Goal: Task Accomplishment & Management: Manage account settings

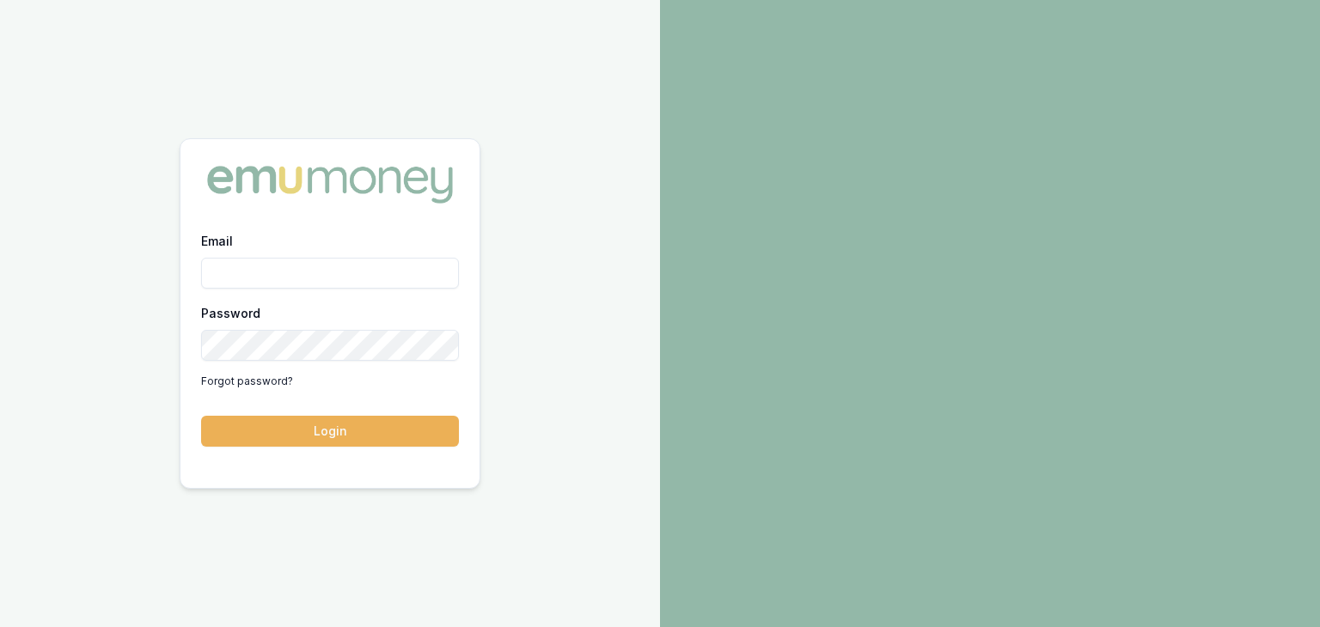
click at [284, 270] on input "Email" at bounding box center [330, 273] width 258 height 31
type input "[EMAIL_ADDRESS][PERSON_NAME][DOMAIN_NAME]"
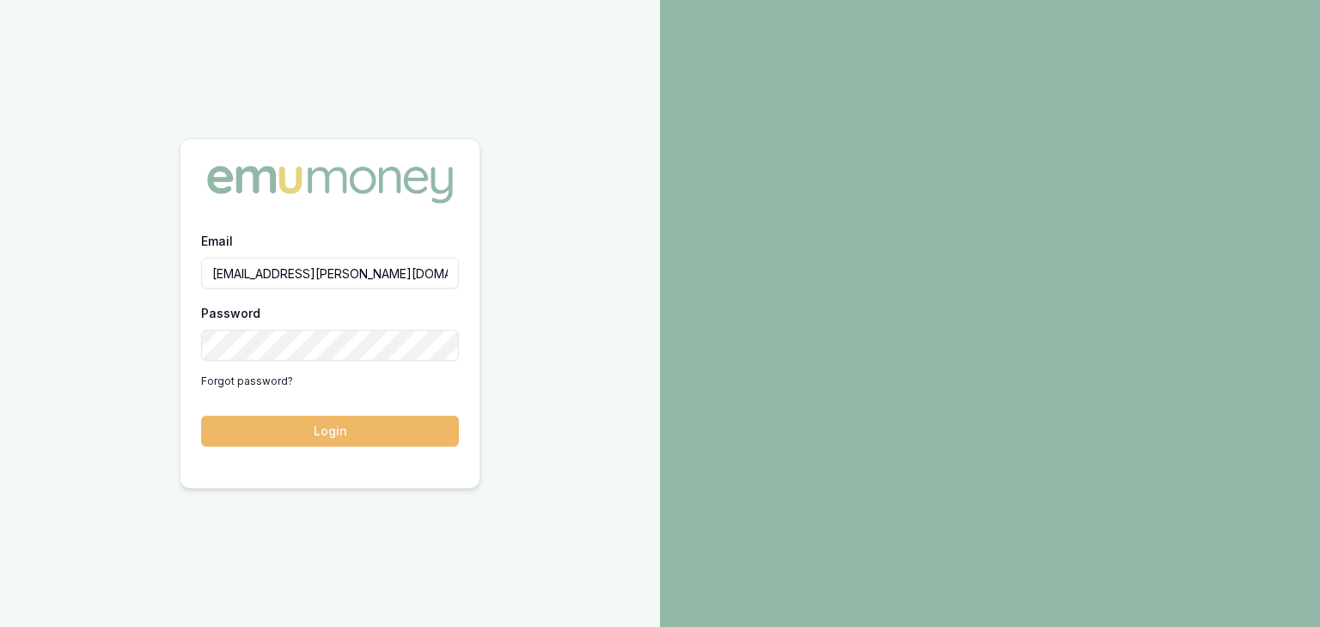
click at [390, 436] on button "Login" at bounding box center [330, 431] width 258 height 31
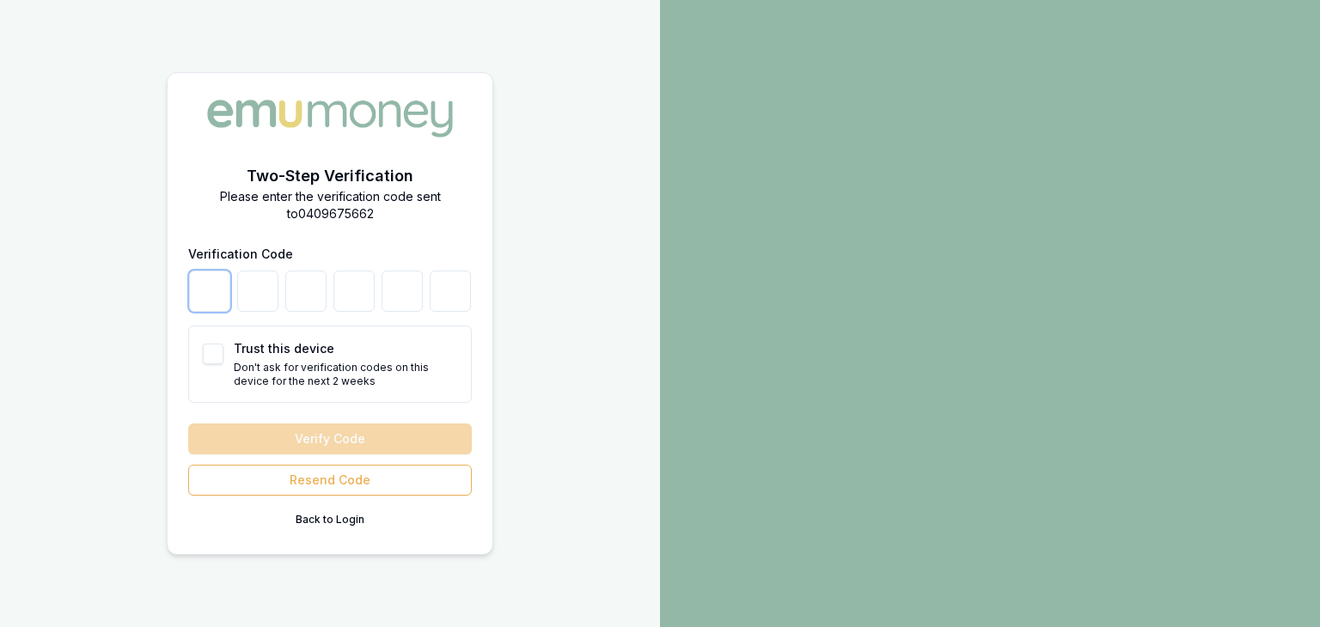
click at [213, 301] on input "number" at bounding box center [209, 291] width 41 height 41
type input "4"
type input "7"
type input "0"
type input "7"
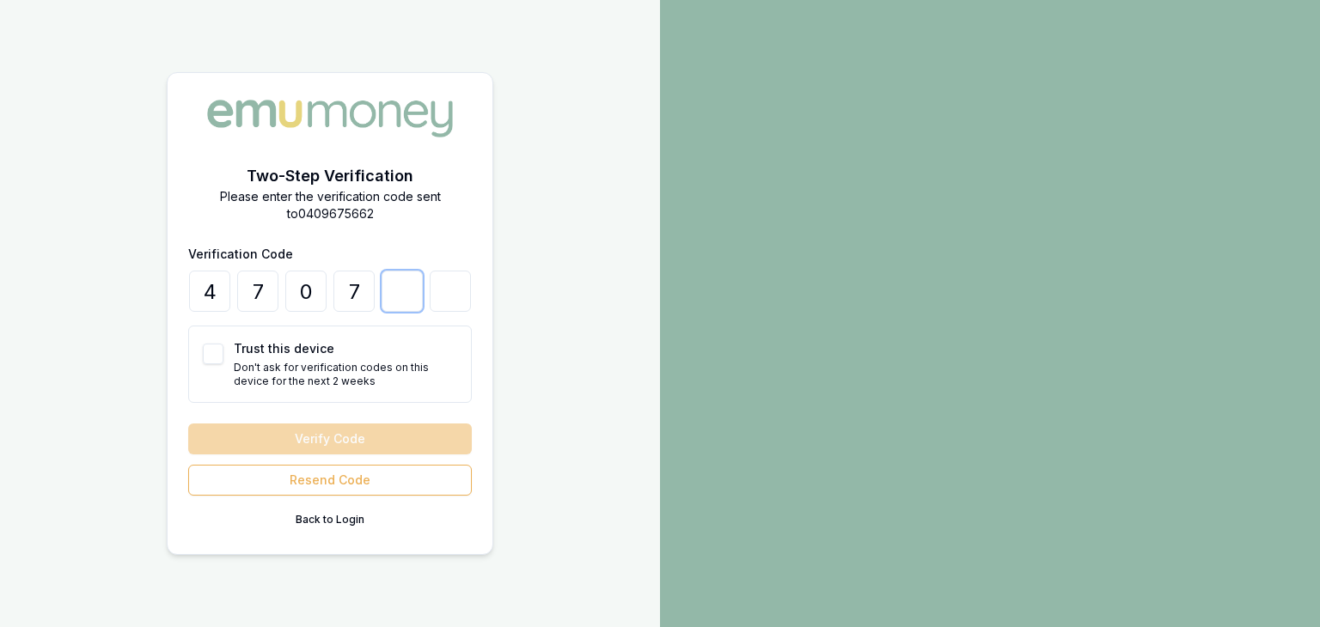
type input "5"
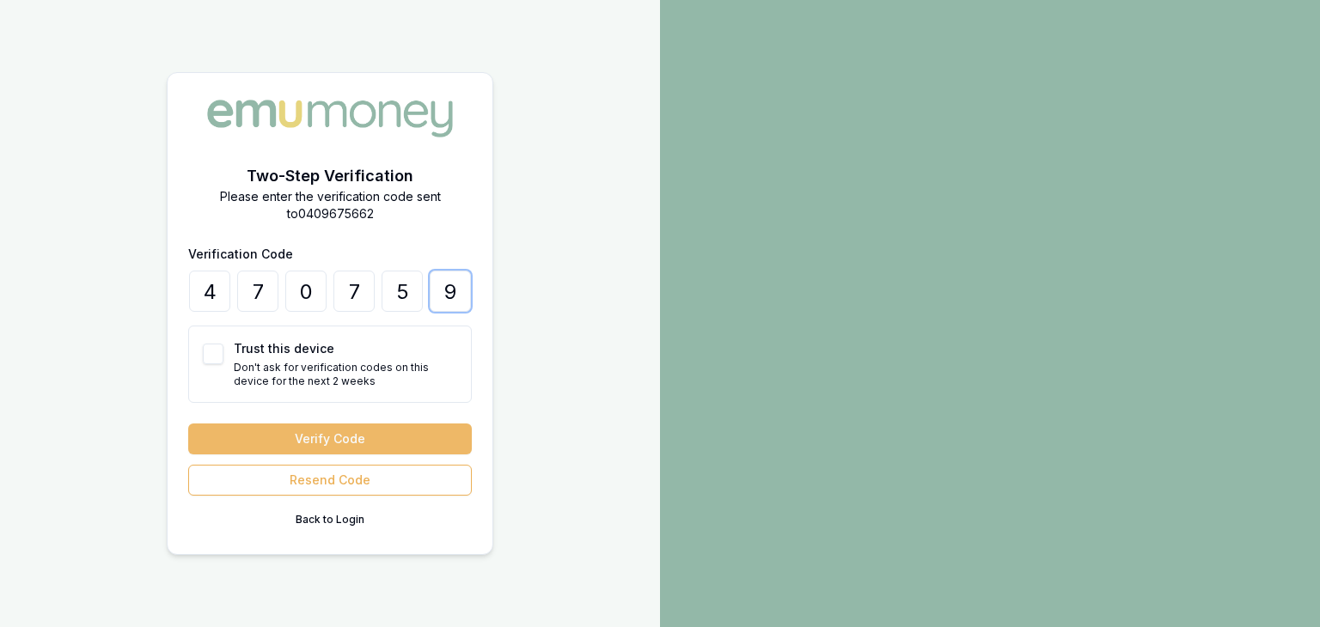
type input "9"
click at [306, 436] on button "Verify Code" at bounding box center [330, 439] width 284 height 31
